Goal: Find contact information: Find contact information

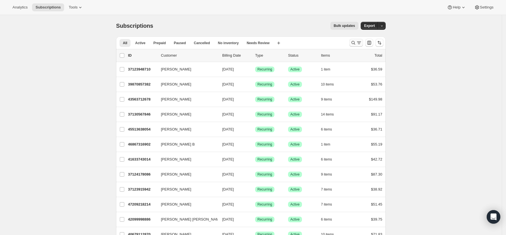
click at [356, 43] on icon "Search and filter results" at bounding box center [353, 43] width 6 height 6
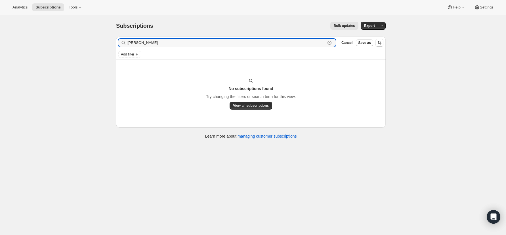
type input "sharon bar"
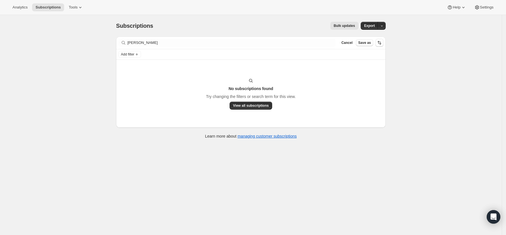
click at [277, 21] on div "Subscriptions. This page is ready Subscriptions Bulk updates More actions Bulk …" at bounding box center [250, 26] width 269 height 22
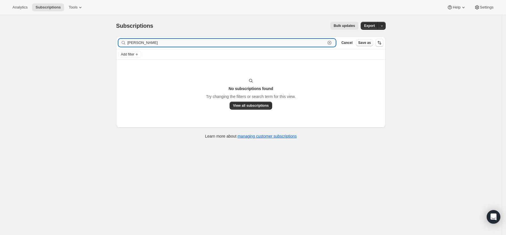
click at [153, 43] on input "sharon bar" at bounding box center [226, 43] width 198 height 8
drag, startPoint x: 153, startPoint y: 43, endPoint x: 105, endPoint y: 43, distance: 47.9
click at [105, 43] on div "Subscriptions. This page is ready Subscriptions Bulk updates More actions Bulk …" at bounding box center [250, 132] width 501 height 235
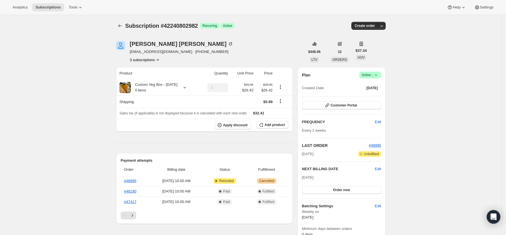
click at [143, 60] on button "3 subscriptions" at bounding box center [145, 60] width 31 height 6
click at [143, 79] on span "41731162278" at bounding box center [139, 80] width 23 height 4
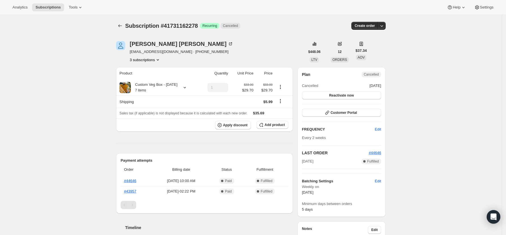
click at [148, 59] on button "3 subscriptions" at bounding box center [145, 60] width 31 height 6
click at [153, 70] on span "41119711398" at bounding box center [147, 71] width 39 height 6
click at [150, 58] on button "3 subscriptions" at bounding box center [145, 60] width 31 height 6
click at [155, 89] on span "42240802982" at bounding box center [147, 90] width 39 height 6
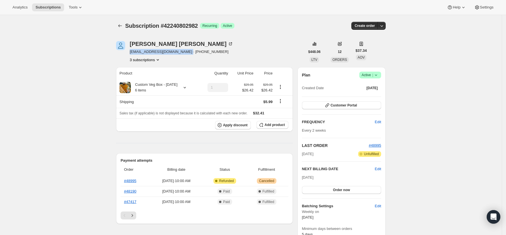
drag, startPoint x: 182, startPoint y: 53, endPoint x: 131, endPoint y: 53, distance: 51.0
click at [131, 53] on div "[PERSON_NAME] [EMAIL_ADDRESS][DOMAIN_NAME] · [PHONE_NUMBER] 3 subscriptions" at bounding box center [210, 52] width 189 height 22
copy span "[EMAIL_ADDRESS][DOMAIN_NAME]"
